Goal: Task Accomplishment & Management: Use online tool/utility

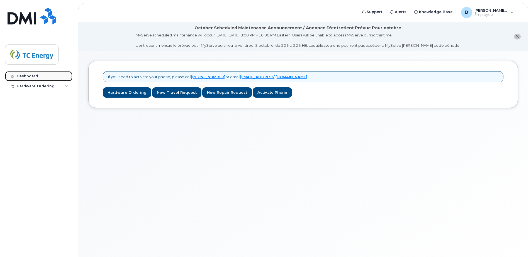
click at [30, 75] on div "Dashboard" at bounding box center [27, 76] width 21 height 4
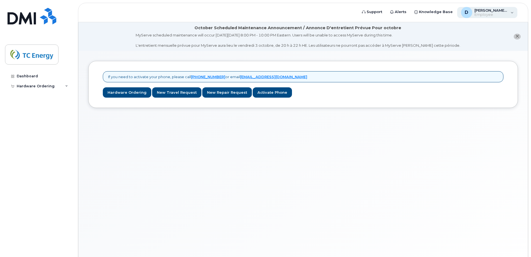
click at [514, 13] on div "D [PERSON_NAME][EMAIL_ADDRESS][DOMAIN_NAME] Employee" at bounding box center [487, 12] width 60 height 11
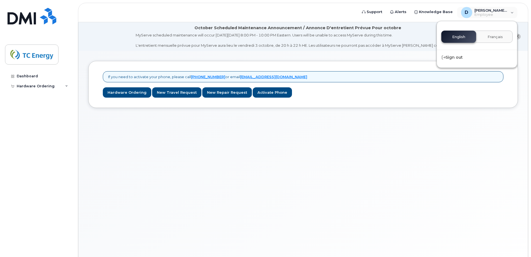
click at [327, 155] on div "If you need to activate your phone, please call [PHONE_NUMBER] or email [EMAIL_…" at bounding box center [303, 161] width 450 height 220
